Goal: Task Accomplishment & Management: Manage account settings

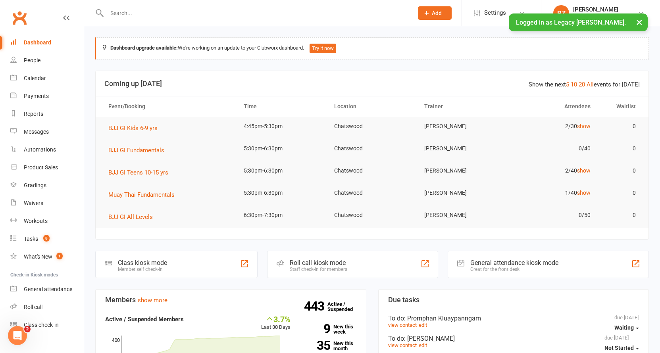
drag, startPoint x: 126, startPoint y: 2, endPoint x: 129, endPoint y: 8, distance: 6.6
click at [127, 3] on div at bounding box center [251, 13] width 313 height 26
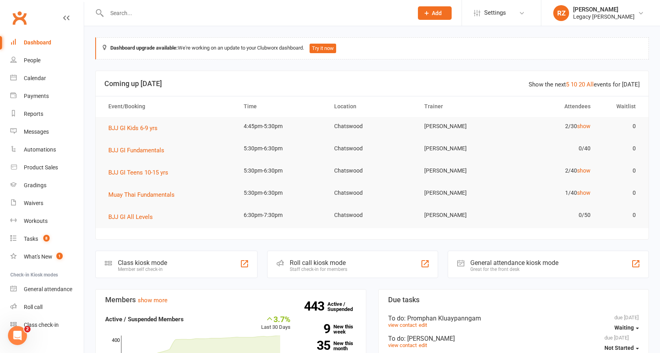
click at [133, 15] on input "text" at bounding box center [255, 13] width 303 height 11
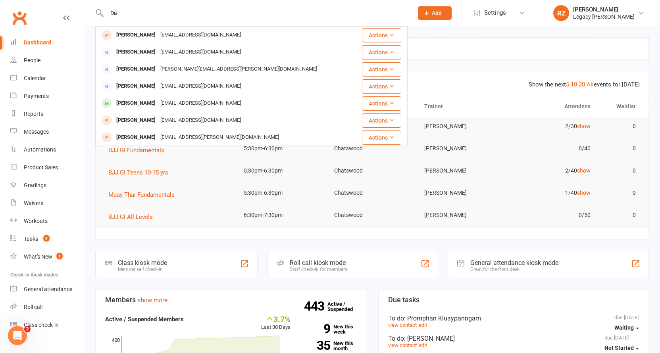
type input "D"
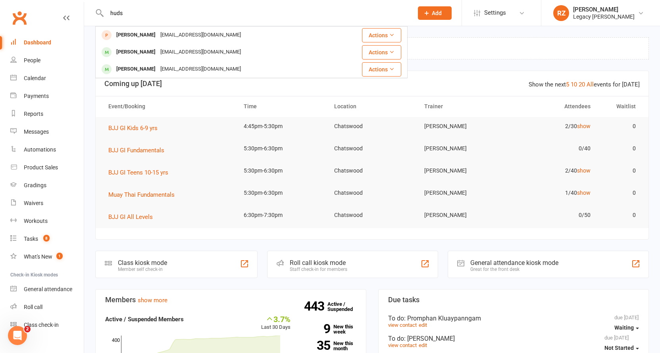
click at [138, 12] on input "huds" at bounding box center [255, 13] width 303 height 11
type input "h"
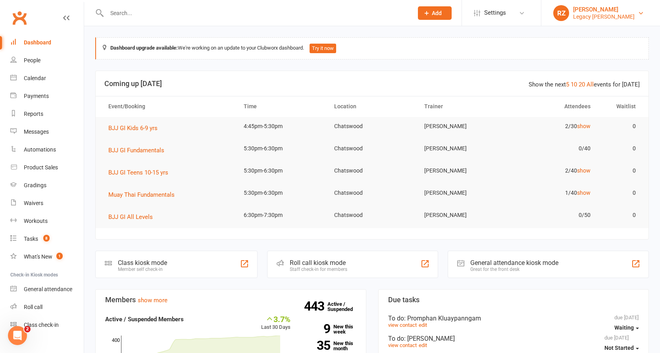
click at [629, 20] on div "Legacy BJJ Chatswood" at bounding box center [605, 16] width 62 height 7
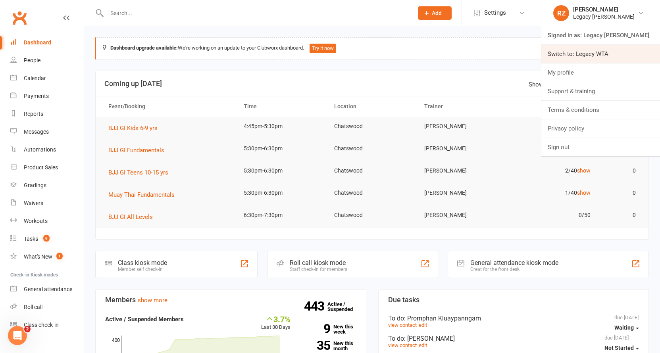
click at [587, 57] on link "Switch to: Legacy WTA" at bounding box center [601, 54] width 119 height 18
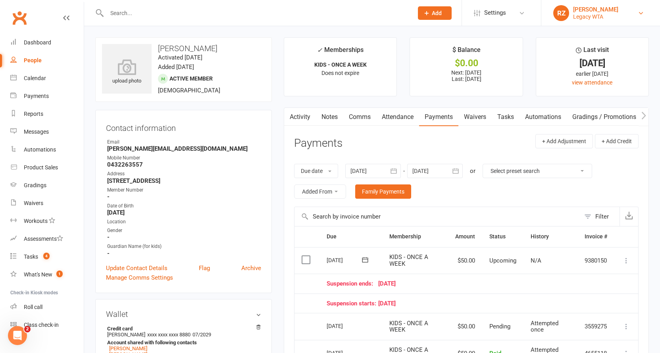
click at [622, 19] on link "RZ Renata Zegaib Legacy WTA" at bounding box center [601, 13] width 95 height 16
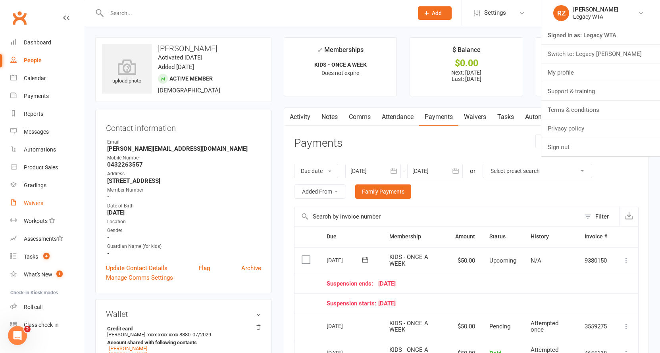
click at [35, 204] on div "Waivers" at bounding box center [33, 203] width 19 height 6
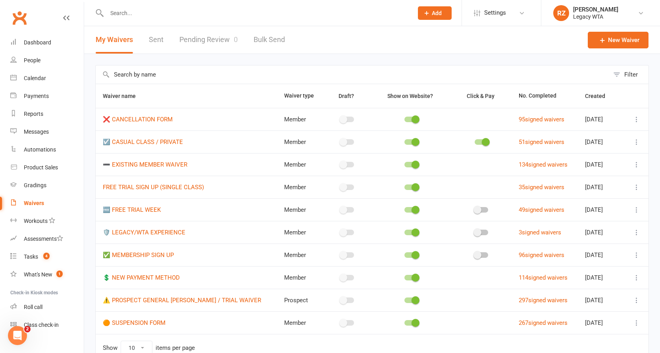
click at [162, 12] on input "text" at bounding box center [255, 13] width 303 height 11
click at [168, 21] on div at bounding box center [251, 13] width 313 height 26
click at [170, 16] on input "text" at bounding box center [255, 13] width 303 height 11
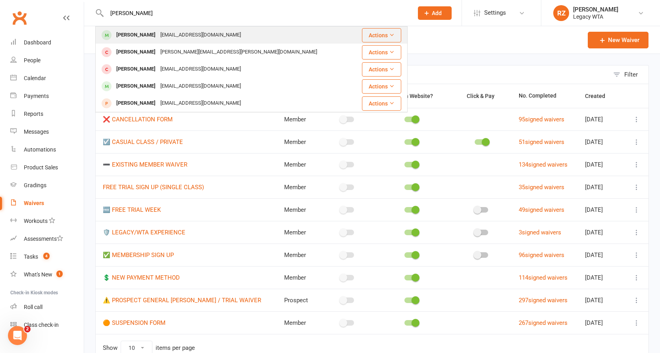
type input "greg"
click at [168, 38] on div "gmashelford@gmail.com" at bounding box center [200, 35] width 85 height 12
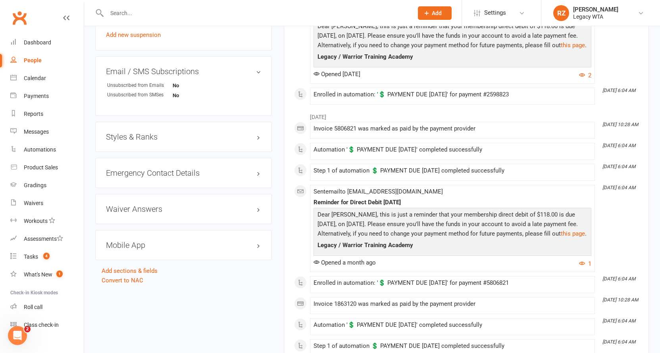
scroll to position [492, 0]
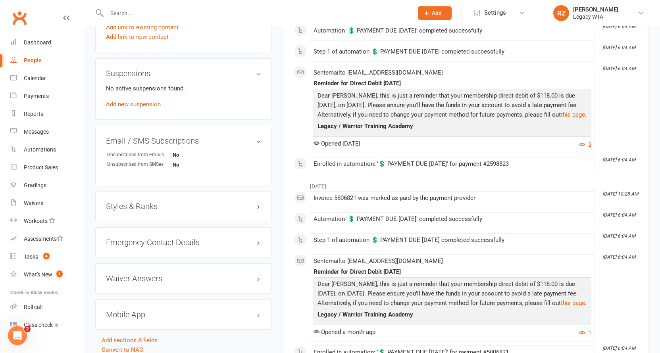
click at [141, 212] on div "Styles & Ranks" at bounding box center [183, 206] width 177 height 30
click at [140, 205] on h3 "Styles & Ranks" at bounding box center [183, 206] width 155 height 9
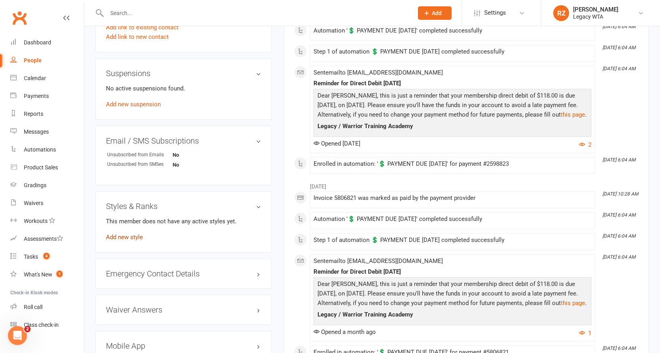
click at [135, 235] on link "Add new style" at bounding box center [124, 237] width 37 height 7
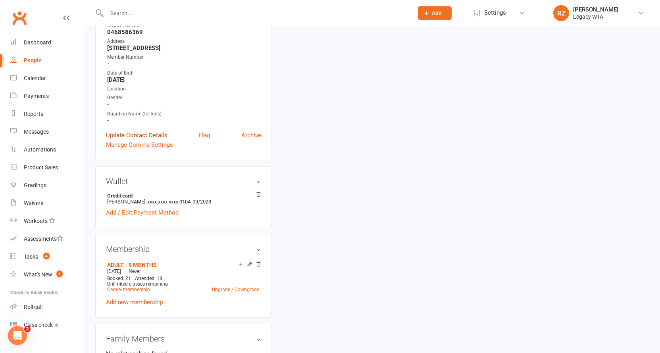
scroll to position [68, 0]
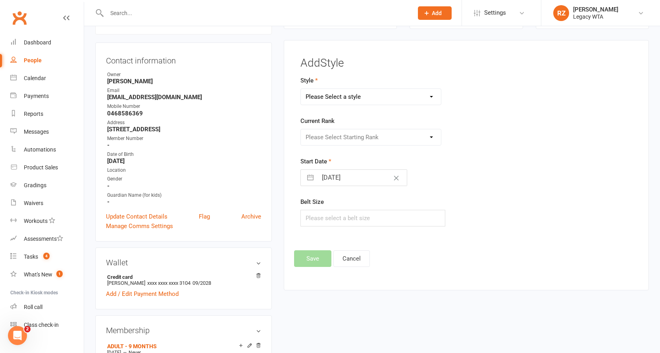
select select "2903"
select select "31089"
click at [531, 114] on div "Style Jiu Jitsu Judo Kickboxing/MMA Kids Jiu Jitsu Current Rank Please Select S…" at bounding box center [467, 157] width 344 height 162
click at [313, 257] on button "Save" at bounding box center [312, 259] width 37 height 17
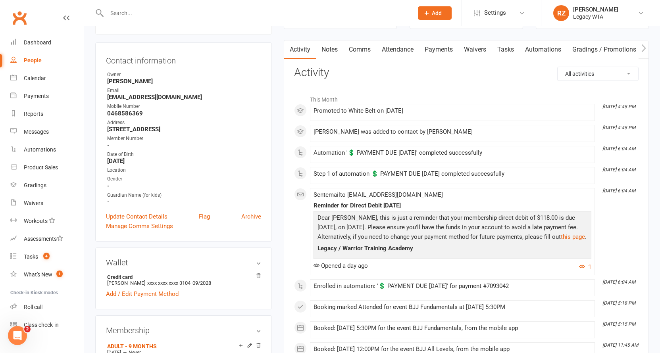
click at [174, 18] on input "text" at bounding box center [255, 13] width 303 height 11
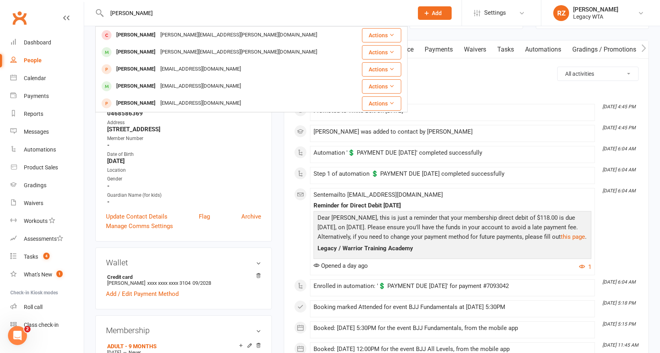
type input "Romulo"
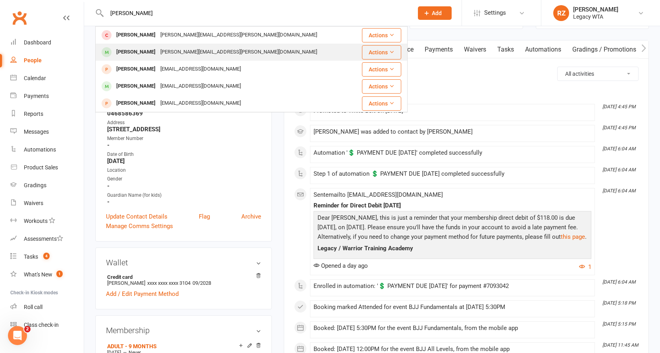
drag, startPoint x: 174, startPoint y: 18, endPoint x: 150, endPoint y: 54, distance: 42.7
click at [150, 54] on div "Romulo Furtado" at bounding box center [136, 52] width 44 height 12
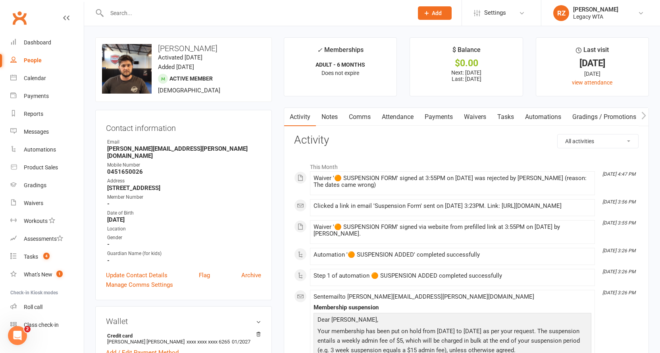
click at [167, 10] on input "text" at bounding box center [255, 13] width 303 height 11
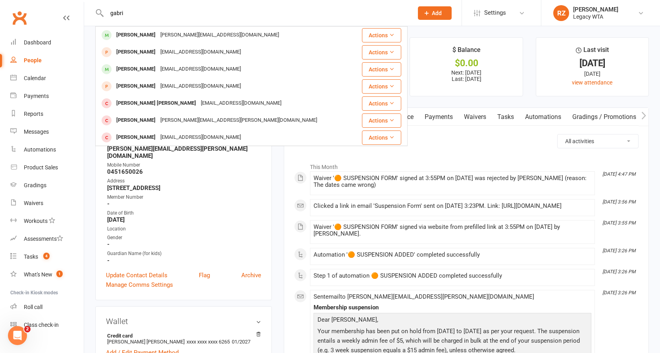
type input "Gabri"
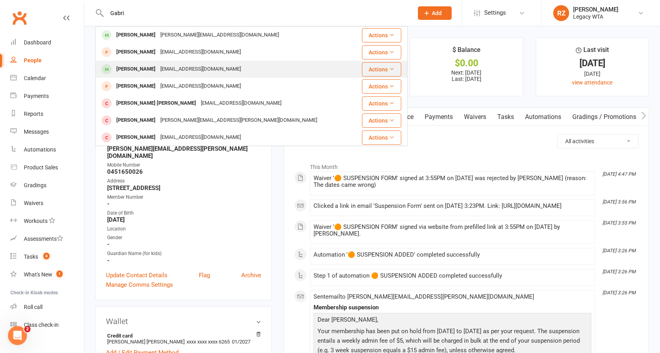
drag, startPoint x: 167, startPoint y: 10, endPoint x: 125, endPoint y: 73, distance: 76.2
click at [125, 73] on div "Gabriel Amato" at bounding box center [136, 70] width 44 height 12
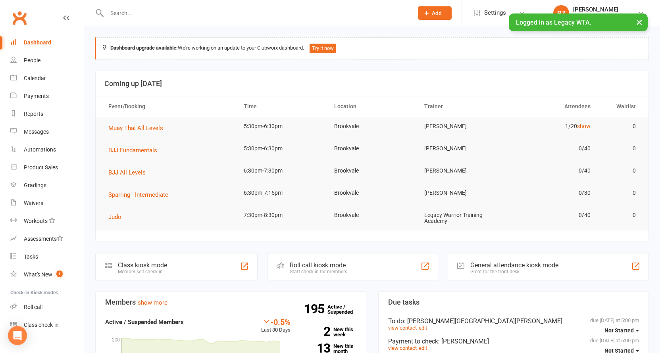
click at [126, 14] on input "text" at bounding box center [255, 13] width 303 height 11
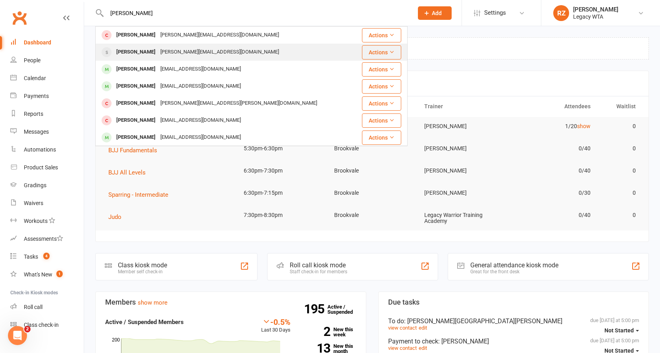
type input "danie hud"
click at [176, 50] on div "daniehudson@Live.com.au" at bounding box center [220, 52] width 124 height 12
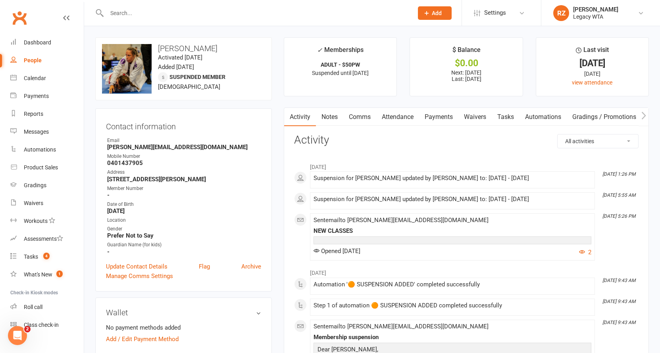
click at [197, 0] on div at bounding box center [251, 13] width 313 height 26
click at [172, 14] on input "text" at bounding box center [255, 13] width 303 height 11
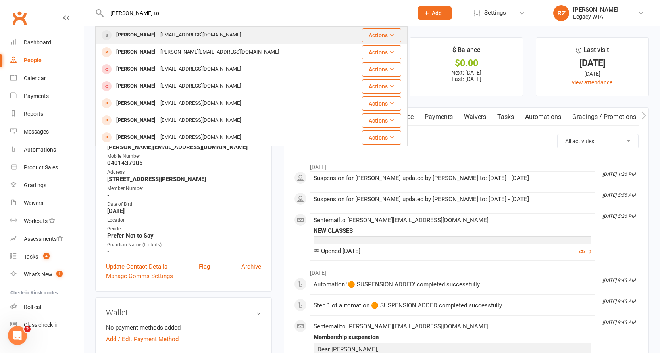
type input "Rafael to"
click at [164, 33] on div "rafatorresst@hotmail.com" at bounding box center [200, 35] width 85 height 12
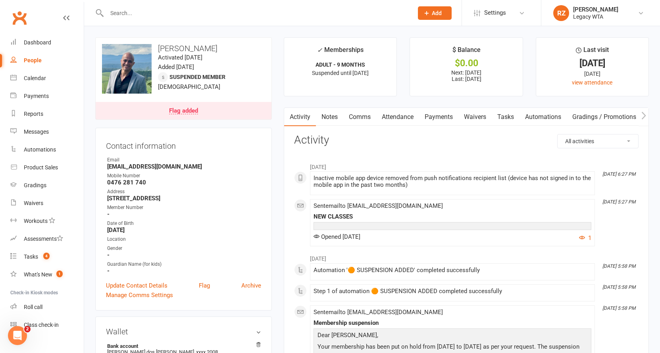
click at [469, 115] on link "Waivers" at bounding box center [475, 117] width 33 height 18
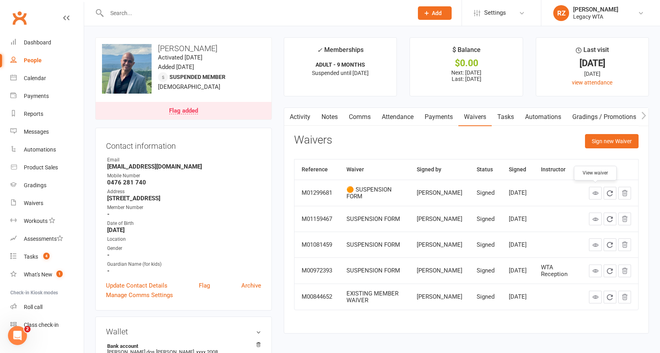
click at [598, 194] on icon at bounding box center [596, 193] width 6 height 6
drag, startPoint x: 37, startPoint y: 57, endPoint x: 34, endPoint y: 61, distance: 4.6
click at [36, 57] on link "People" at bounding box center [46, 61] width 73 height 18
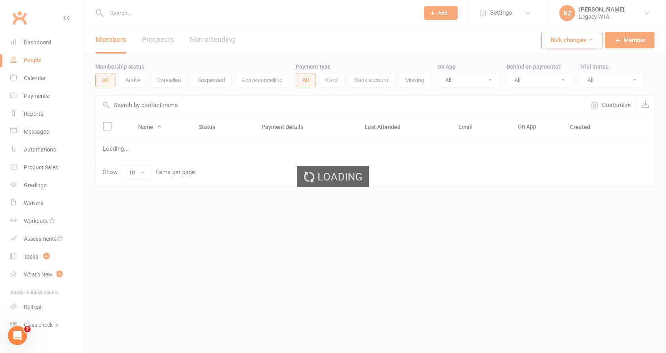
click at [34, 61] on div "Loading" at bounding box center [333, 176] width 666 height 353
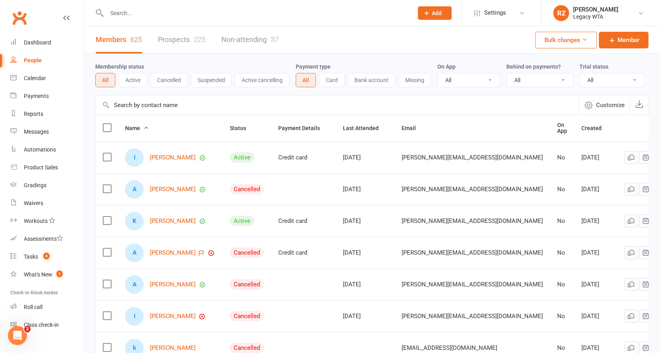
click at [213, 83] on button "Suspended" at bounding box center [211, 80] width 41 height 14
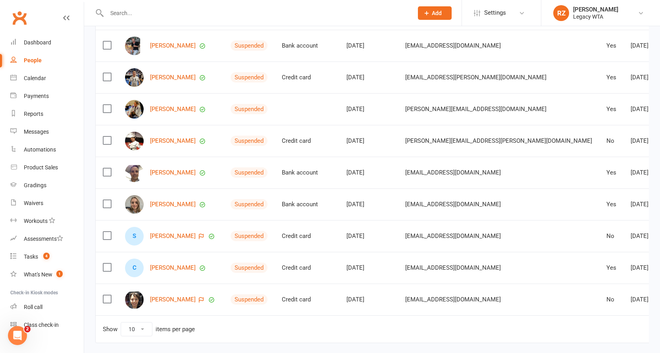
scroll to position [152, 0]
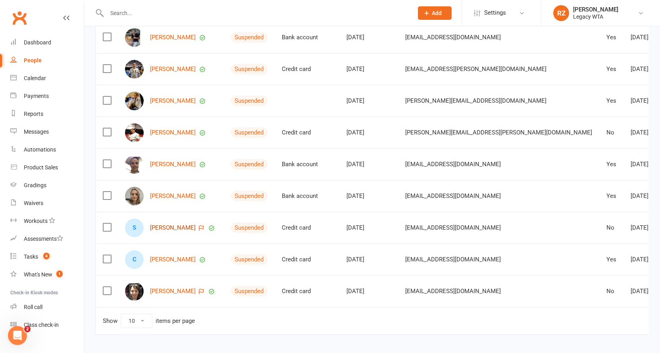
click at [175, 232] on link "[PERSON_NAME]" at bounding box center [173, 228] width 46 height 7
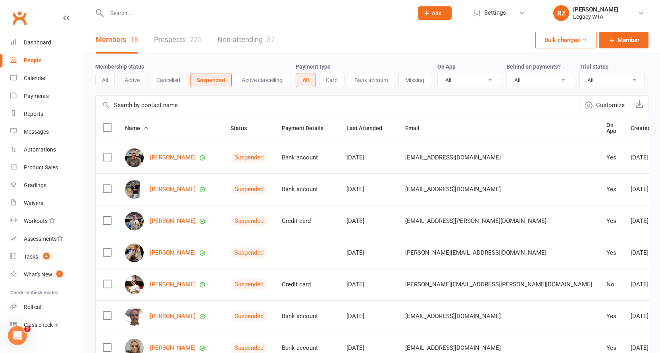
scroll to position [186, 0]
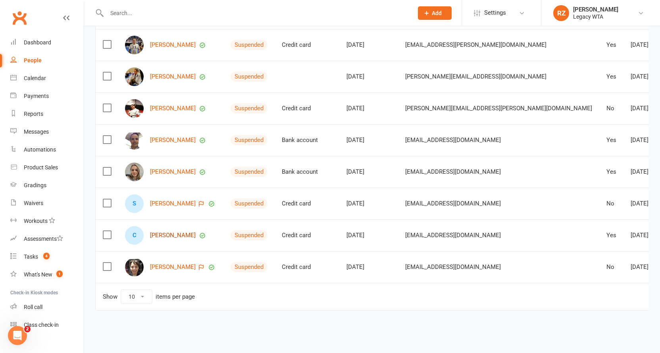
click at [172, 232] on link "[PERSON_NAME]" at bounding box center [173, 235] width 46 height 7
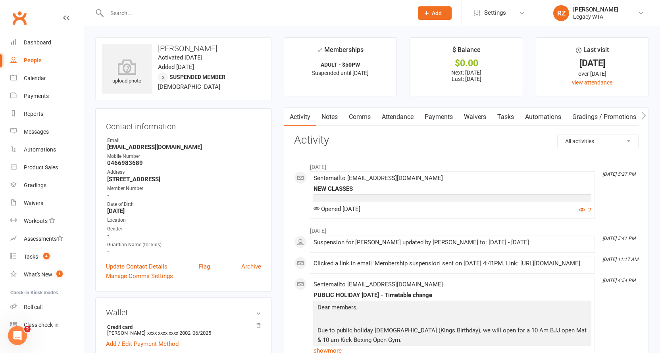
click at [404, 118] on link "Attendance" at bounding box center [398, 117] width 43 height 18
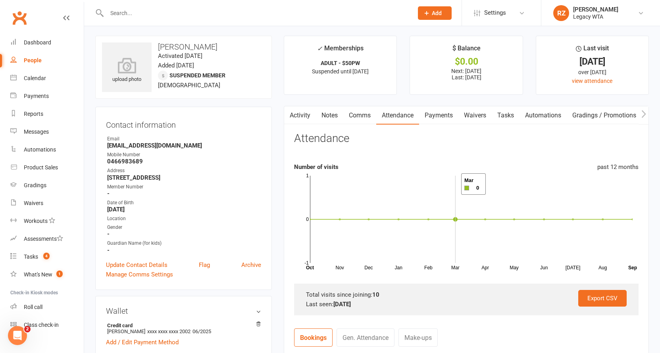
scroll to position [145, 0]
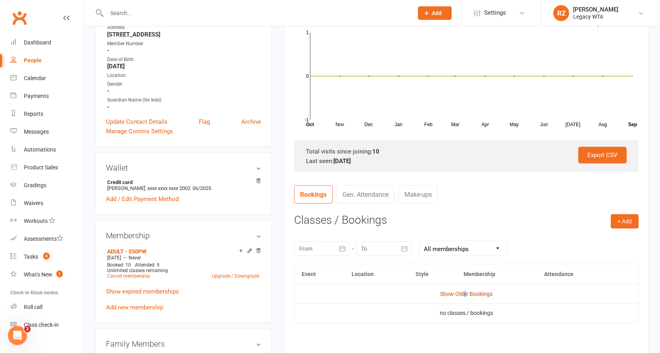
click at [466, 294] on link "Show Older Bookings" at bounding box center [466, 294] width 52 height 6
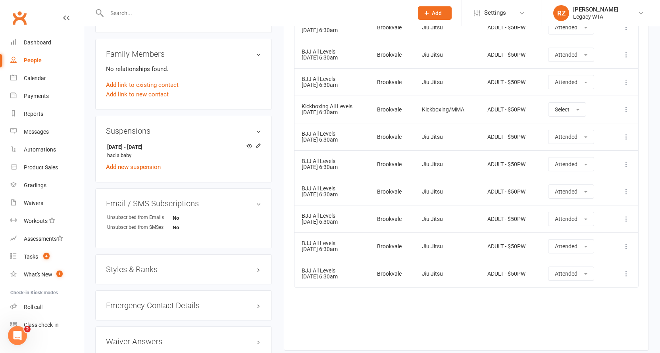
scroll to position [0, 0]
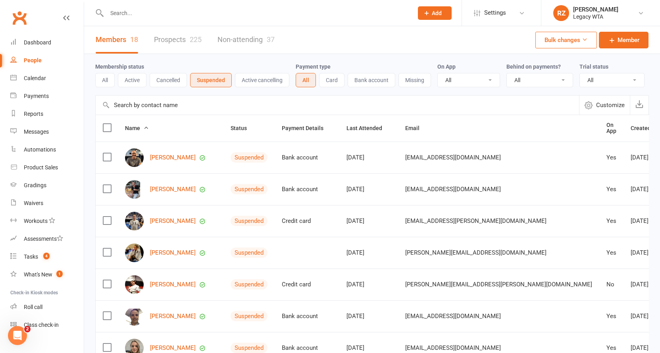
scroll to position [186, 0]
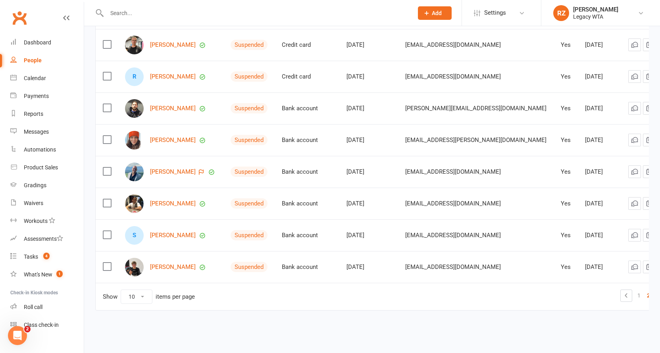
scroll to position [123, 0]
click at [162, 73] on link "Rowan Smith" at bounding box center [173, 76] width 46 height 7
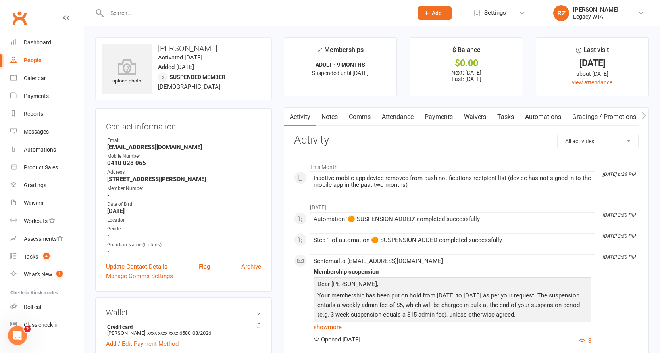
click at [394, 114] on link "Attendance" at bounding box center [398, 117] width 43 height 18
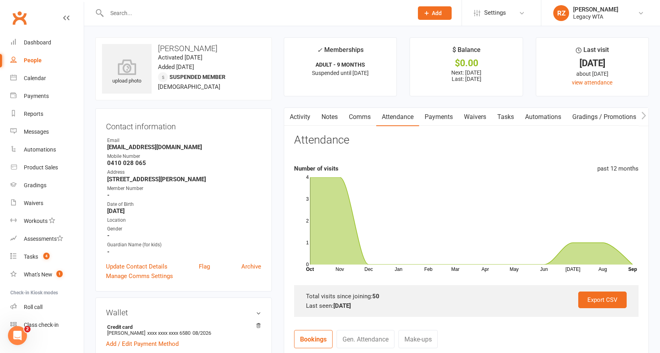
click at [473, 121] on link "Waivers" at bounding box center [475, 117] width 33 height 18
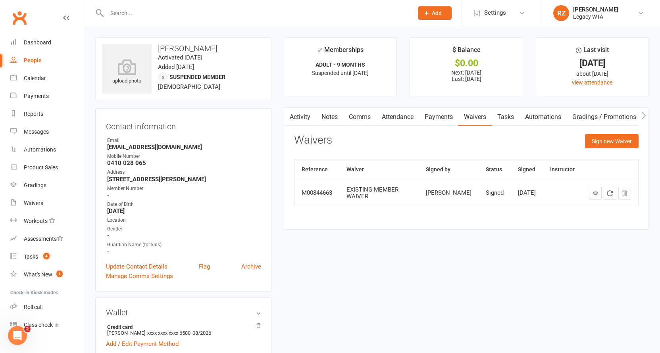
click at [396, 114] on link "Attendance" at bounding box center [398, 117] width 43 height 18
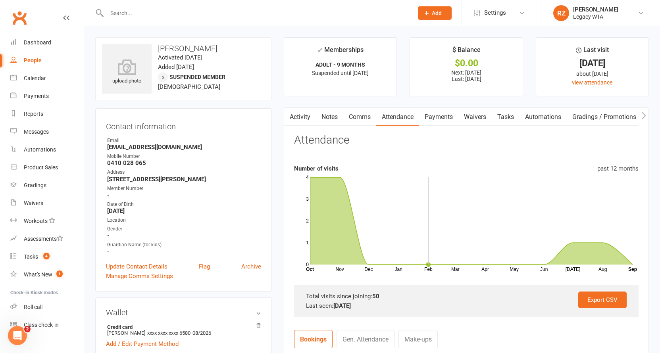
scroll to position [262, 0]
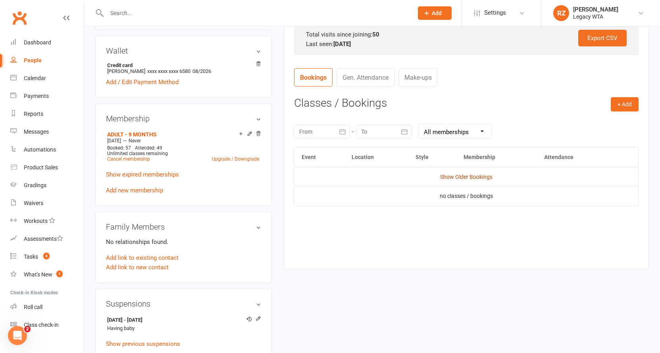
click at [468, 177] on link "Show Older Bookings" at bounding box center [466, 177] width 52 height 6
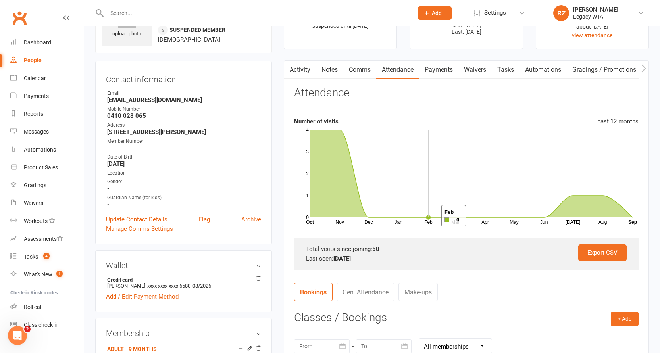
scroll to position [0, 0]
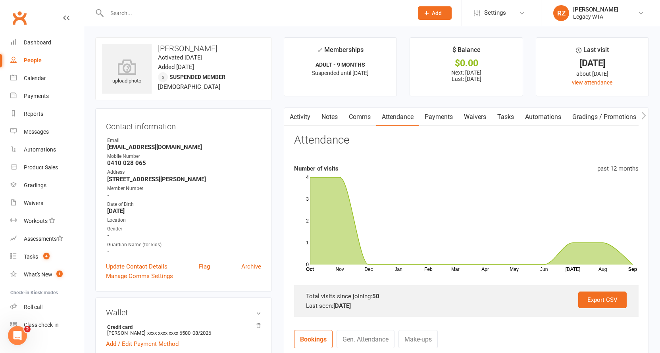
drag, startPoint x: 196, startPoint y: 57, endPoint x: 230, endPoint y: 60, distance: 33.5
click at [225, 58] on div "upload photo Rowan Smith Activated 8 August, 2023 Added 28 July, 2023 Suspended…" at bounding box center [183, 68] width 177 height 63
click at [232, 60] on div "upload photo Rowan Smith Activated 8 August, 2023 Added 28 July, 2023 Suspended…" at bounding box center [183, 68] width 177 height 63
click at [161, 10] on input "text" at bounding box center [255, 13] width 303 height 11
click at [41, 63] on div "People" at bounding box center [33, 60] width 18 height 6
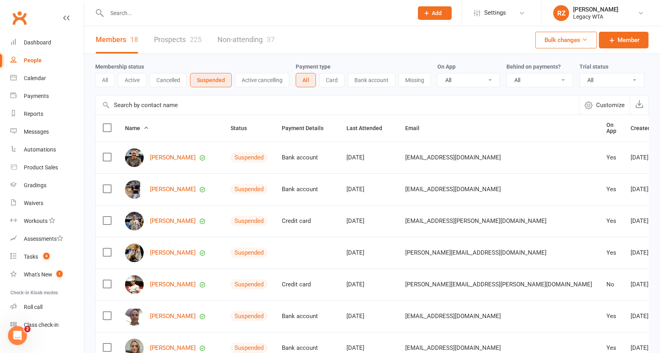
scroll to position [186, 0]
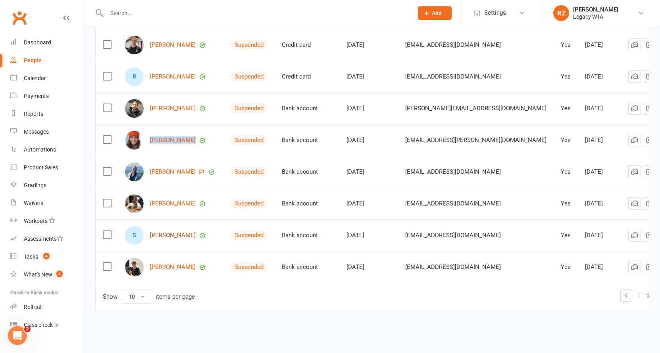
scroll to position [0, 0]
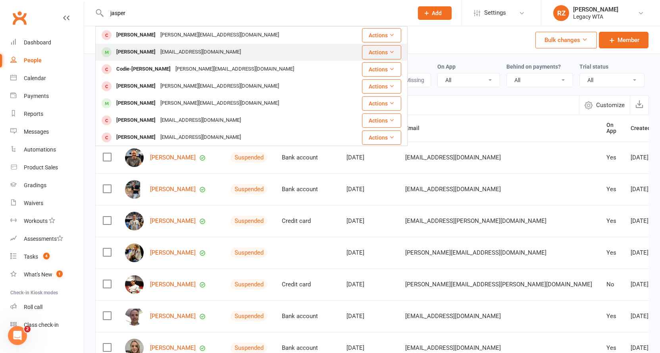
type input "jasper"
click at [164, 56] on div "[EMAIL_ADDRESS][DOMAIN_NAME]" at bounding box center [200, 52] width 85 height 12
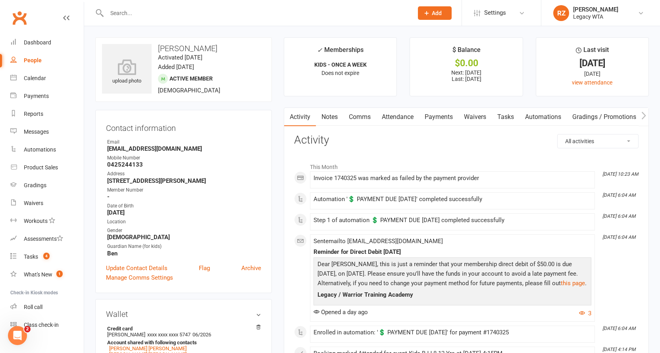
click at [439, 118] on link "Payments" at bounding box center [438, 117] width 39 height 18
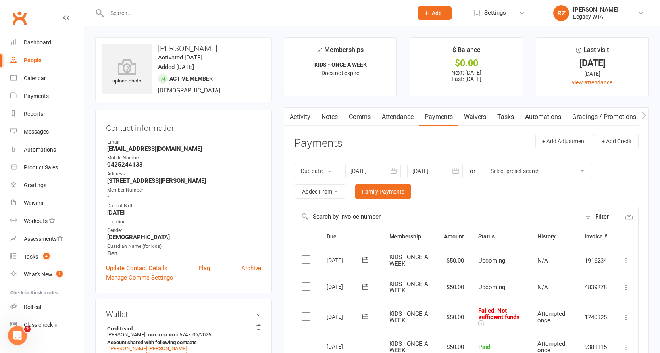
click at [465, 109] on link "Waivers" at bounding box center [475, 117] width 33 height 18
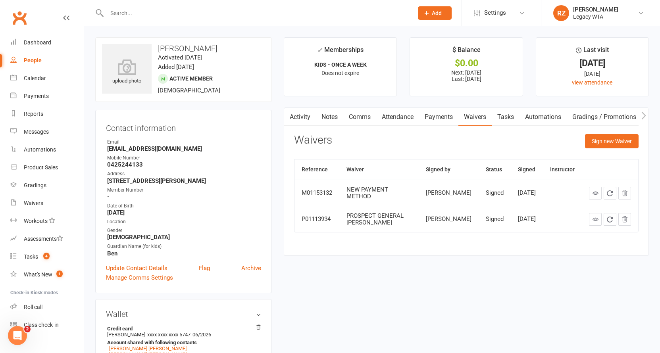
click at [425, 112] on link "Payments" at bounding box center [438, 117] width 39 height 18
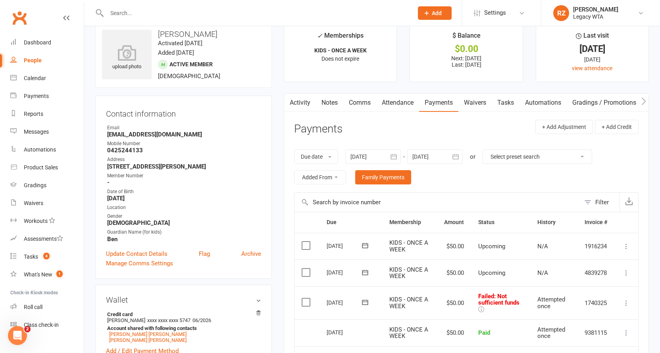
scroll to position [81, 0]
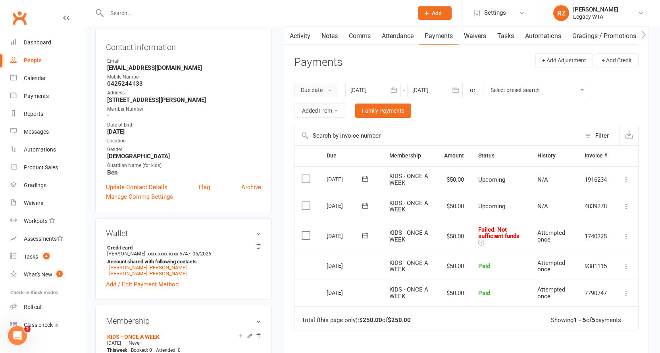
click at [320, 94] on button "Due date" at bounding box center [316, 90] width 44 height 14
click at [363, 90] on div at bounding box center [374, 90] width 56 height 14
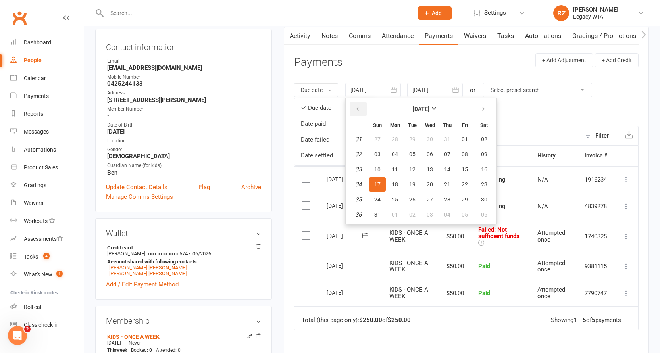
click at [356, 104] on button "button" at bounding box center [358, 109] width 17 height 14
click at [357, 104] on button "button" at bounding box center [358, 109] width 17 height 14
click at [379, 162] on button "13" at bounding box center [377, 169] width 17 height 14
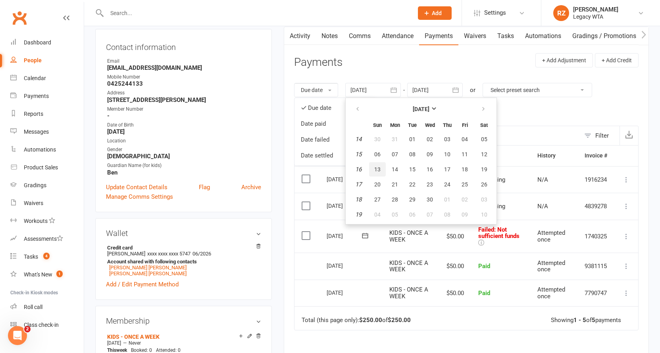
type input "13 Apr 2025"
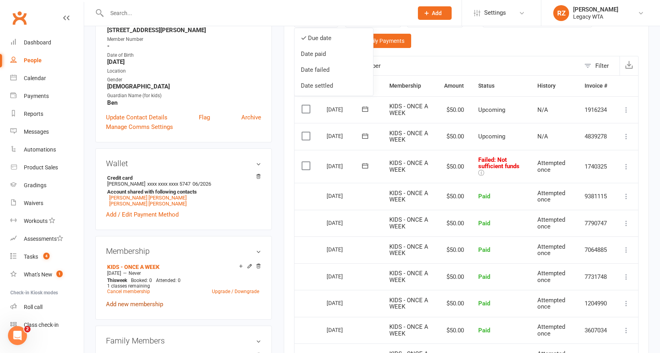
scroll to position [220, 0]
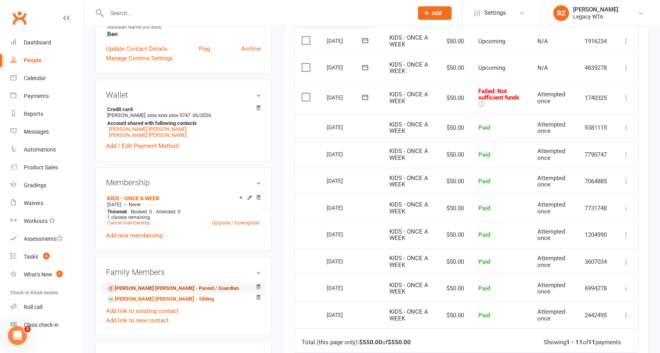
click at [148, 286] on link "Archer McFadden - Parent / Guardian" at bounding box center [173, 289] width 132 height 8
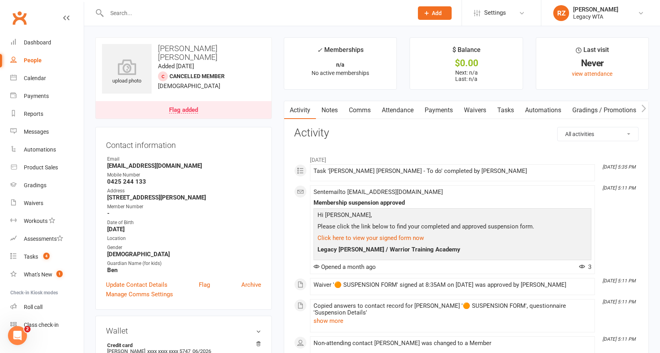
click at [481, 111] on link "Waivers" at bounding box center [475, 110] width 33 height 18
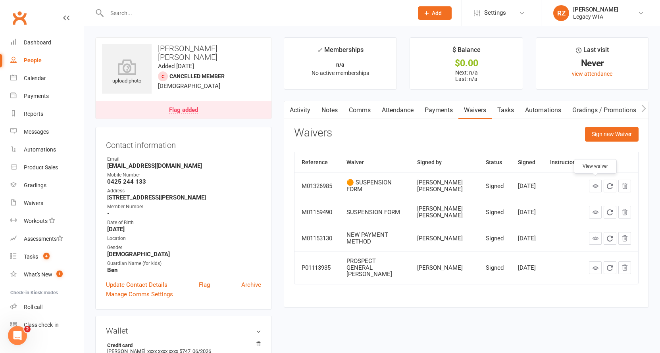
click at [592, 187] on link at bounding box center [595, 186] width 13 height 13
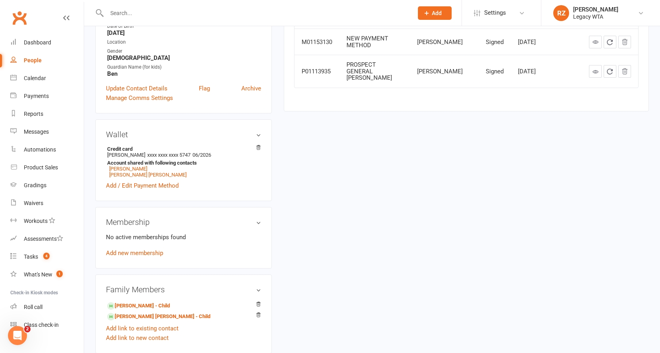
scroll to position [264, 0]
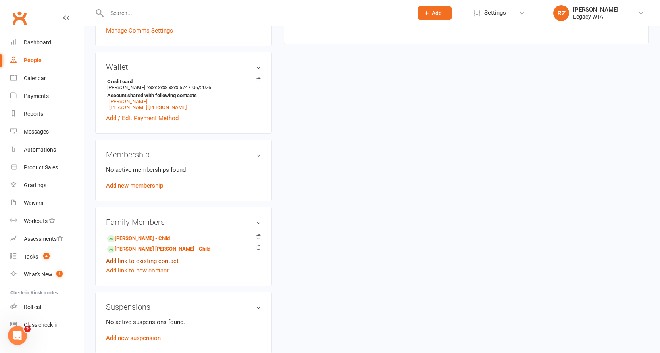
click at [149, 257] on link "Add link to existing contact" at bounding box center [142, 262] width 73 height 10
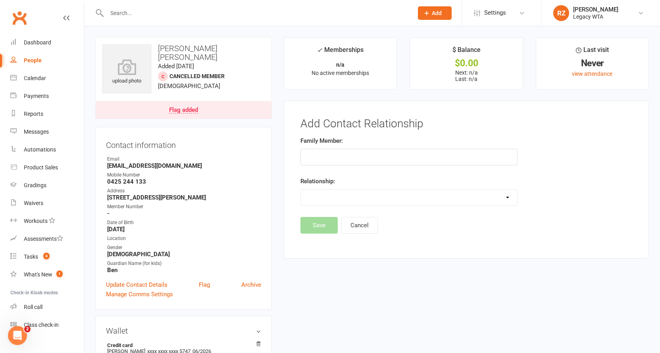
click at [149, 251] on strong "Male" at bounding box center [184, 254] width 154 height 7
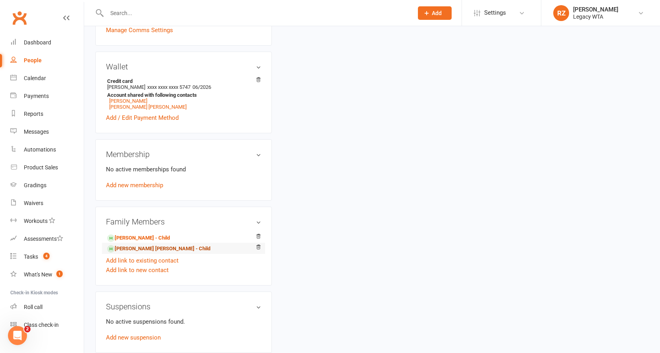
click at [143, 245] on link "Archer McFadden - Child" at bounding box center [158, 249] width 103 height 8
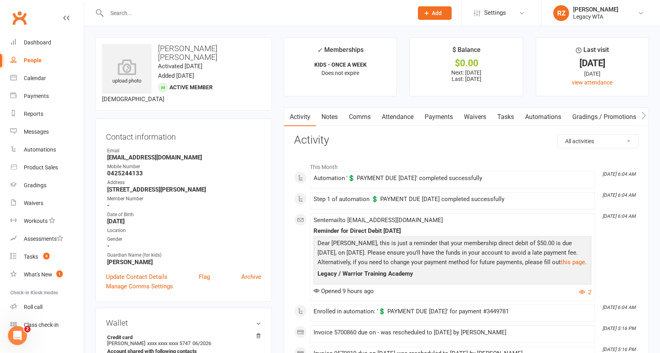
click at [400, 112] on link "Attendance" at bounding box center [398, 117] width 43 height 18
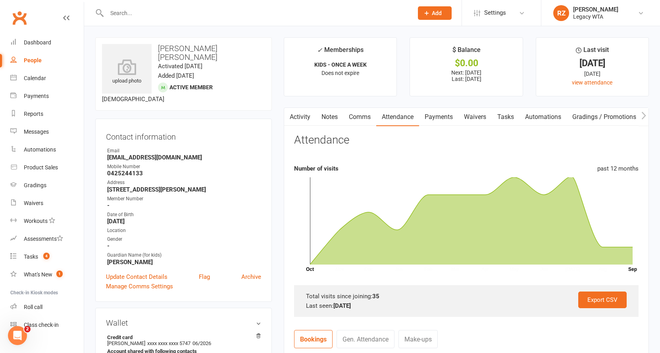
click at [434, 116] on link "Payments" at bounding box center [438, 117] width 39 height 18
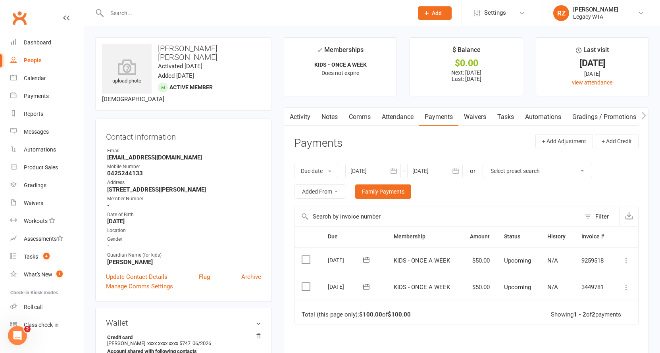
scroll to position [59, 0]
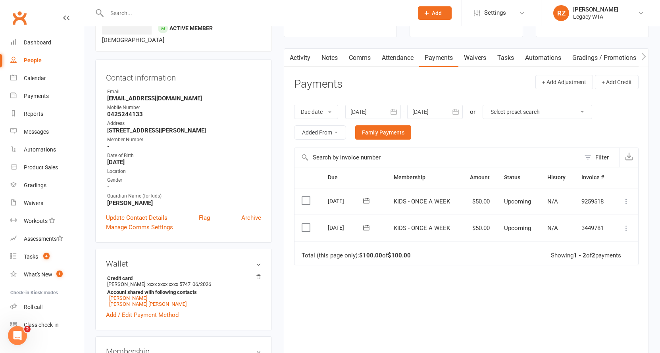
click at [357, 111] on div at bounding box center [374, 112] width 56 height 14
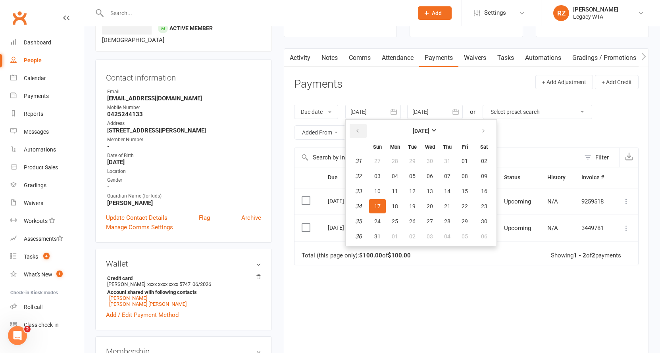
click at [357, 128] on icon "button" at bounding box center [358, 131] width 6 height 6
click at [377, 171] on button "06" at bounding box center [377, 176] width 17 height 14
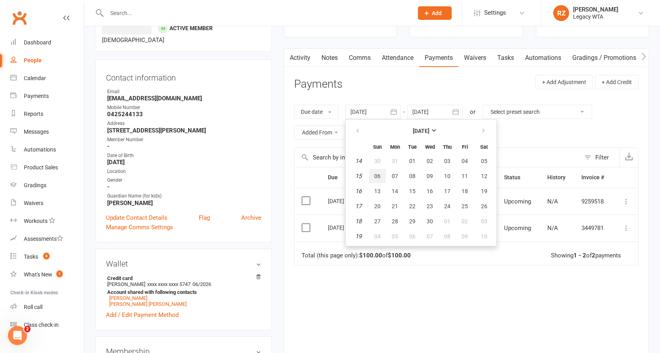
type input "06 Apr 2025"
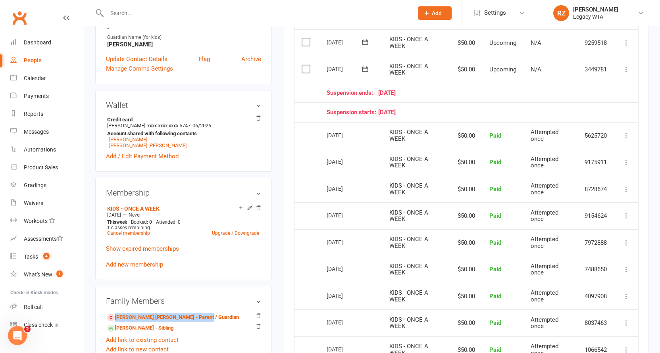
scroll to position [42, 0]
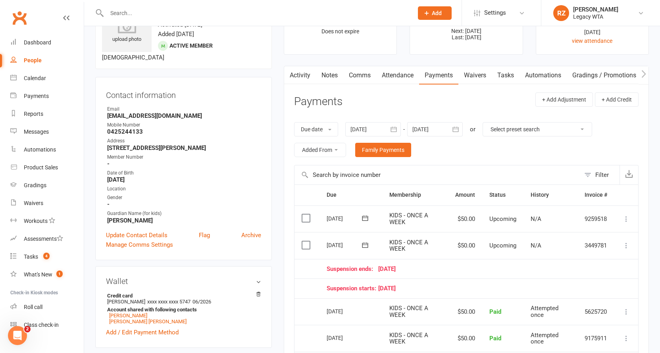
click at [287, 74] on icon "button" at bounding box center [289, 74] width 5 height 8
click at [310, 73] on link "Activity" at bounding box center [300, 75] width 32 height 18
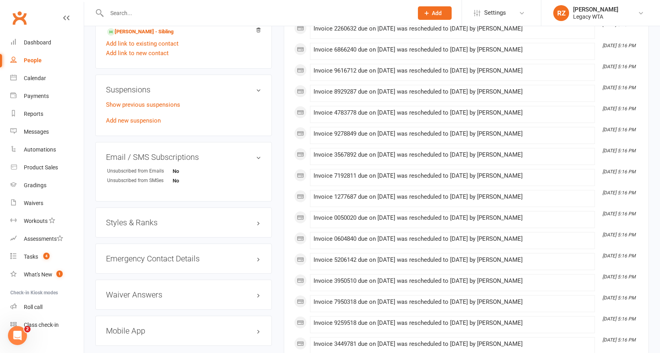
scroll to position [127, 0]
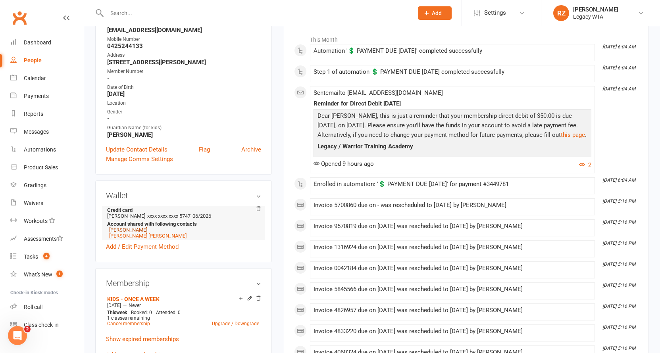
click at [122, 227] on link "Jasper McFadden" at bounding box center [128, 230] width 38 height 6
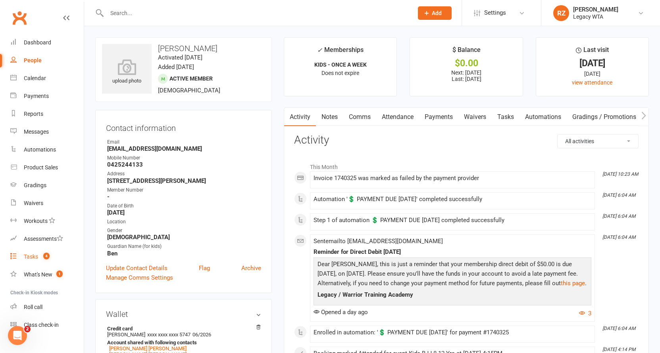
click at [35, 258] on div "Tasks" at bounding box center [31, 257] width 14 height 6
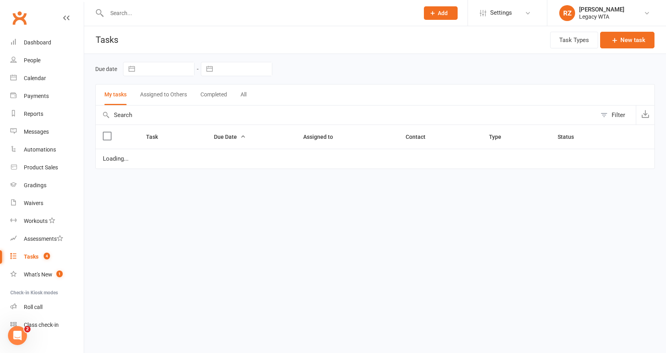
select select "started"
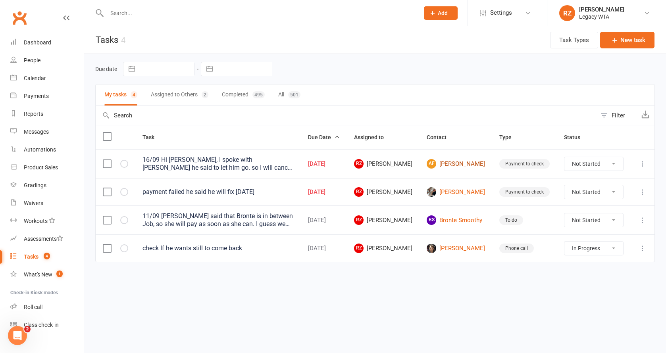
click at [436, 164] on span "AF" at bounding box center [432, 164] width 10 height 10
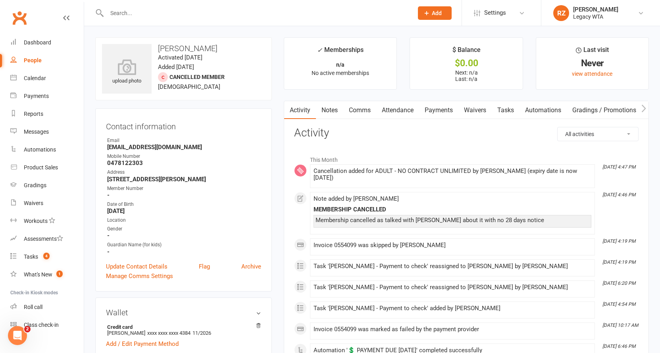
click at [527, 104] on link "Automations" at bounding box center [543, 110] width 47 height 18
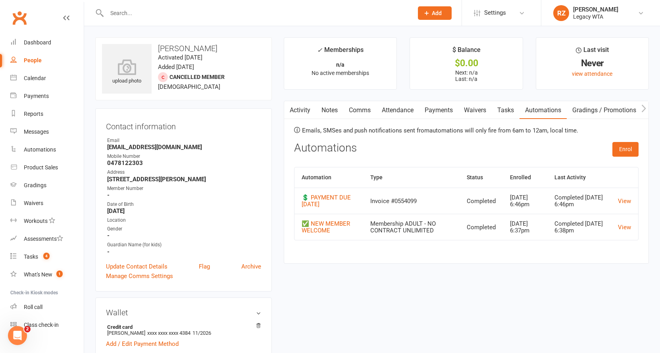
click at [505, 111] on link "Tasks" at bounding box center [506, 110] width 28 height 18
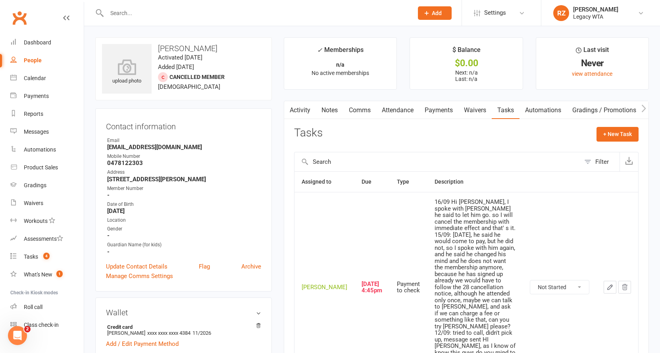
click at [440, 110] on link "Payments" at bounding box center [438, 110] width 39 height 18
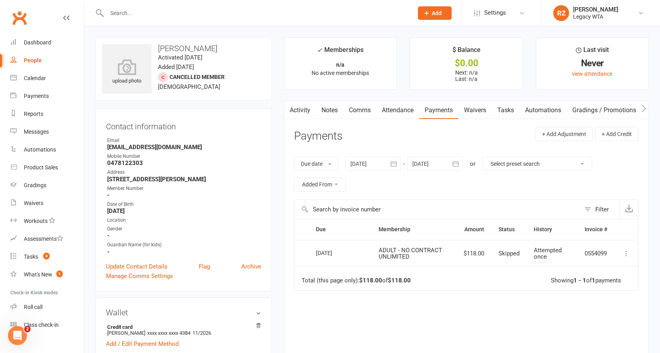
click at [500, 116] on link "Tasks" at bounding box center [506, 110] width 28 height 18
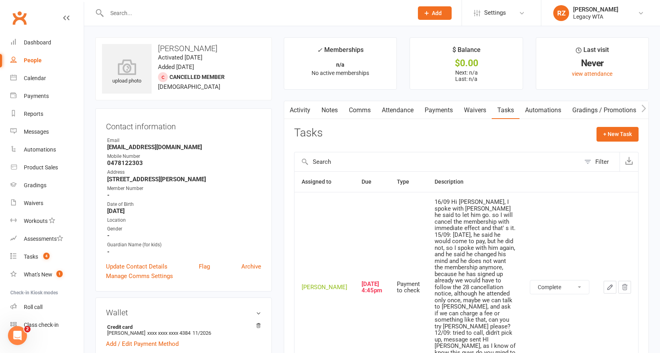
select select "unstarted"
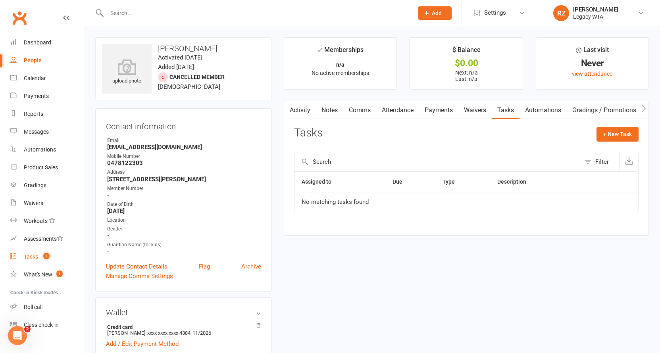
click at [39, 260] on link "Tasks 3" at bounding box center [46, 257] width 73 height 18
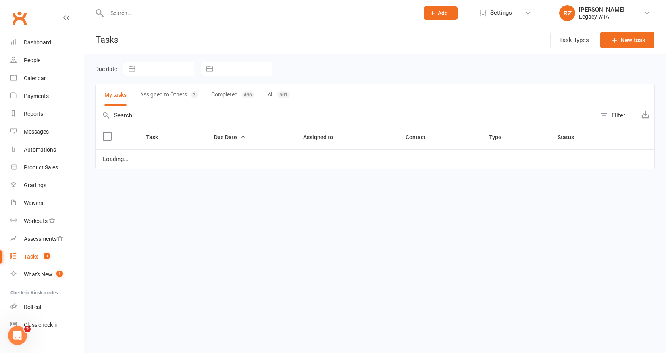
select select "started"
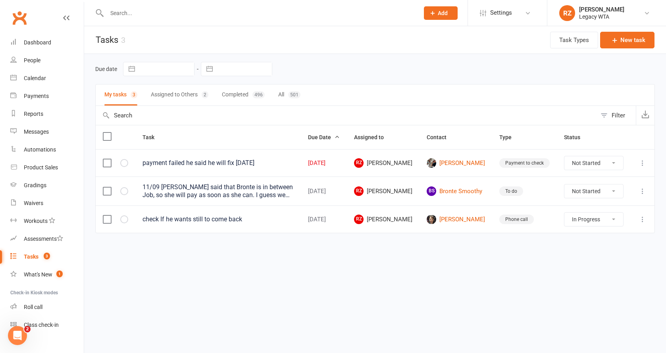
click at [165, 89] on button "Assigned to Others 2" at bounding box center [180, 95] width 58 height 21
select select "started"
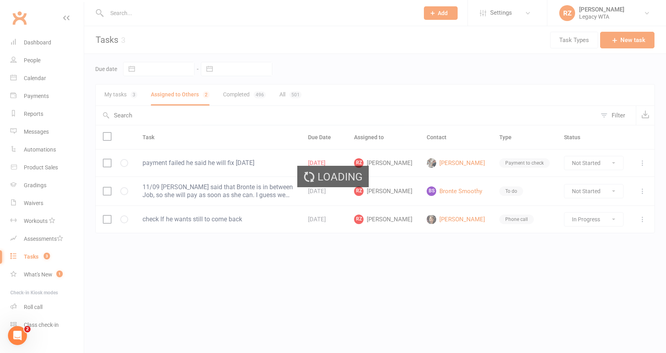
select select "started"
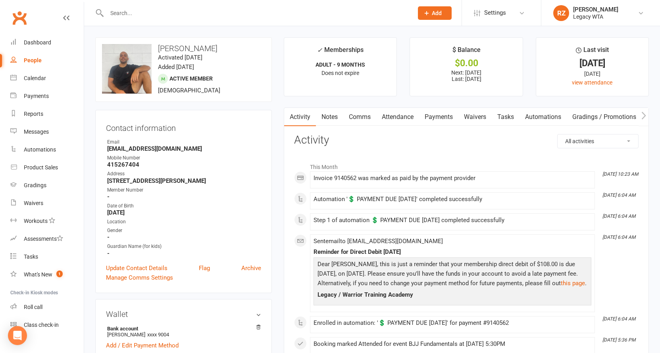
drag, startPoint x: 0, startPoint y: 0, endPoint x: 180, endPoint y: 13, distance: 180.8
click at [180, 13] on input "text" at bounding box center [255, 13] width 303 height 11
type input "jasper"
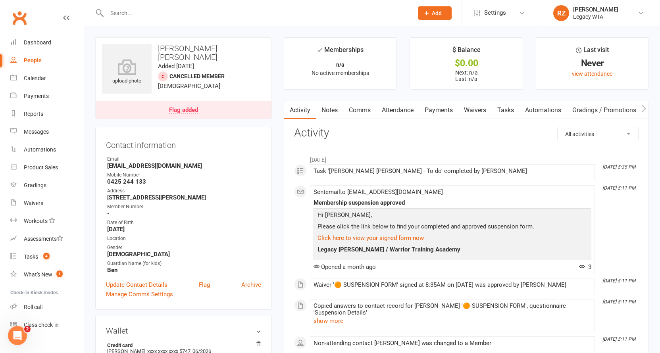
click at [478, 112] on link "Waivers" at bounding box center [475, 110] width 33 height 18
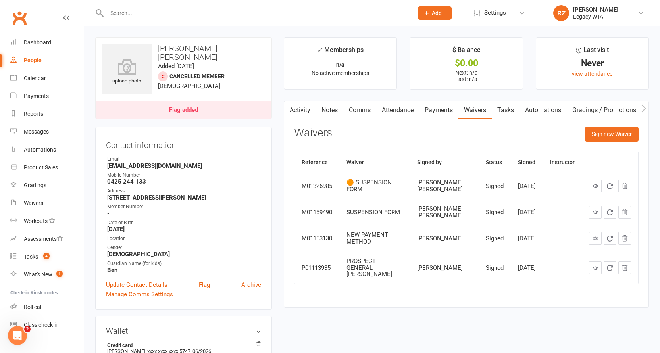
click at [595, 190] on link at bounding box center [595, 186] width 13 height 13
